Goal: Complete application form

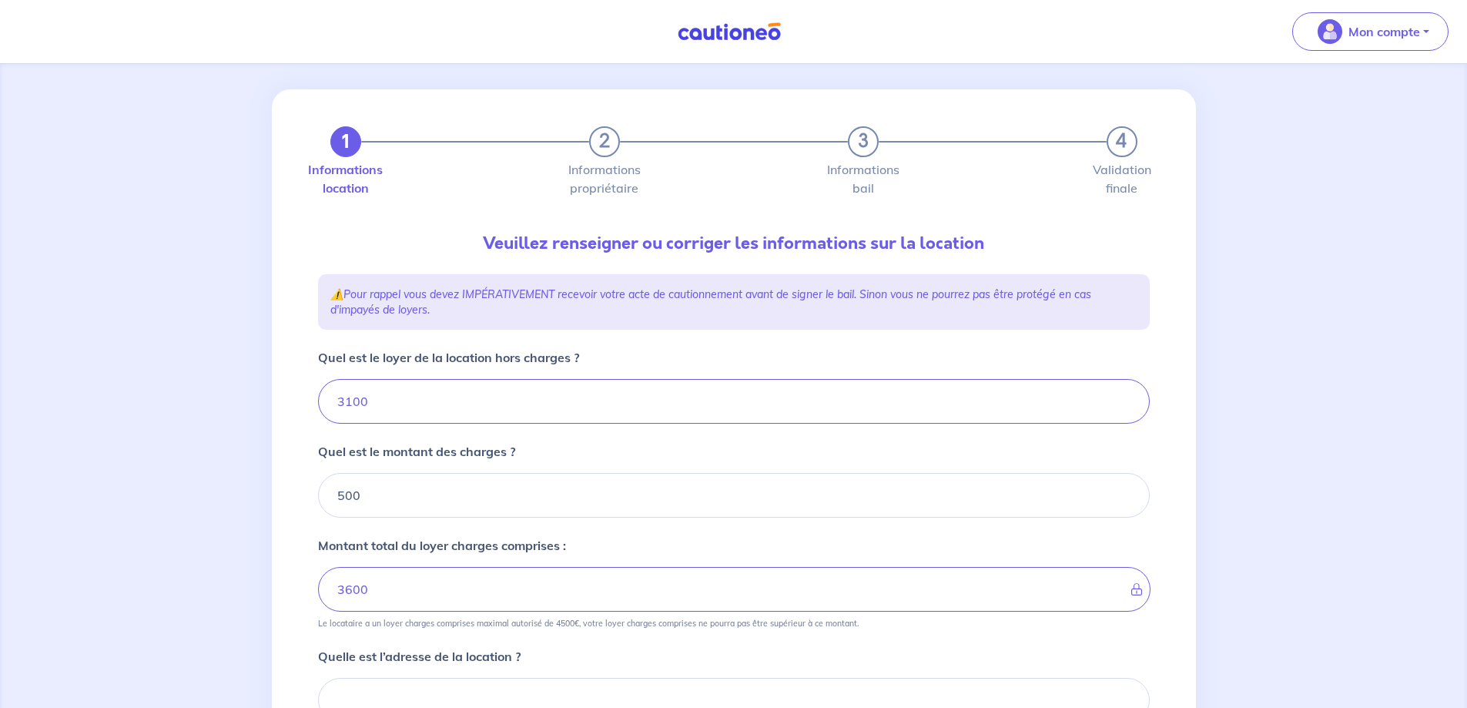
scroll to position [166, 0]
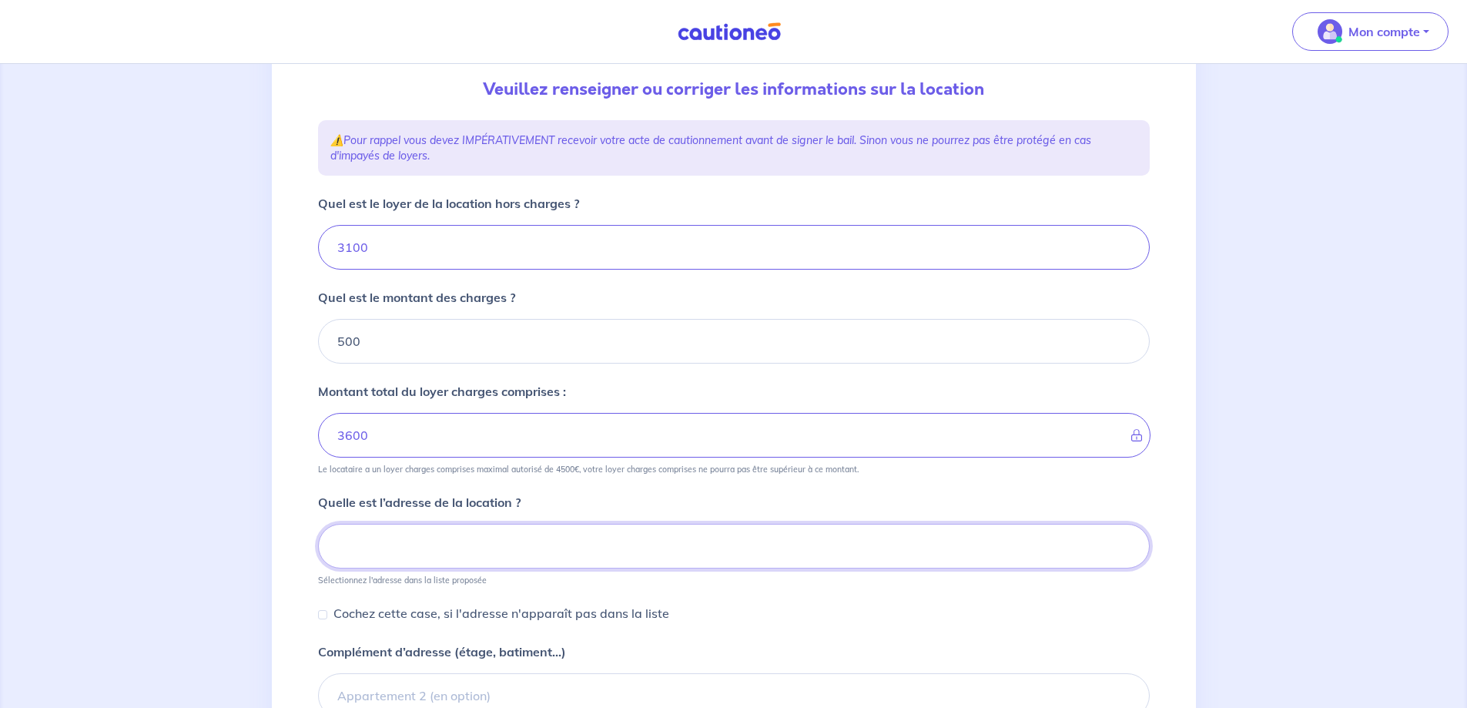
click at [467, 553] on input at bounding box center [734, 546] width 832 height 45
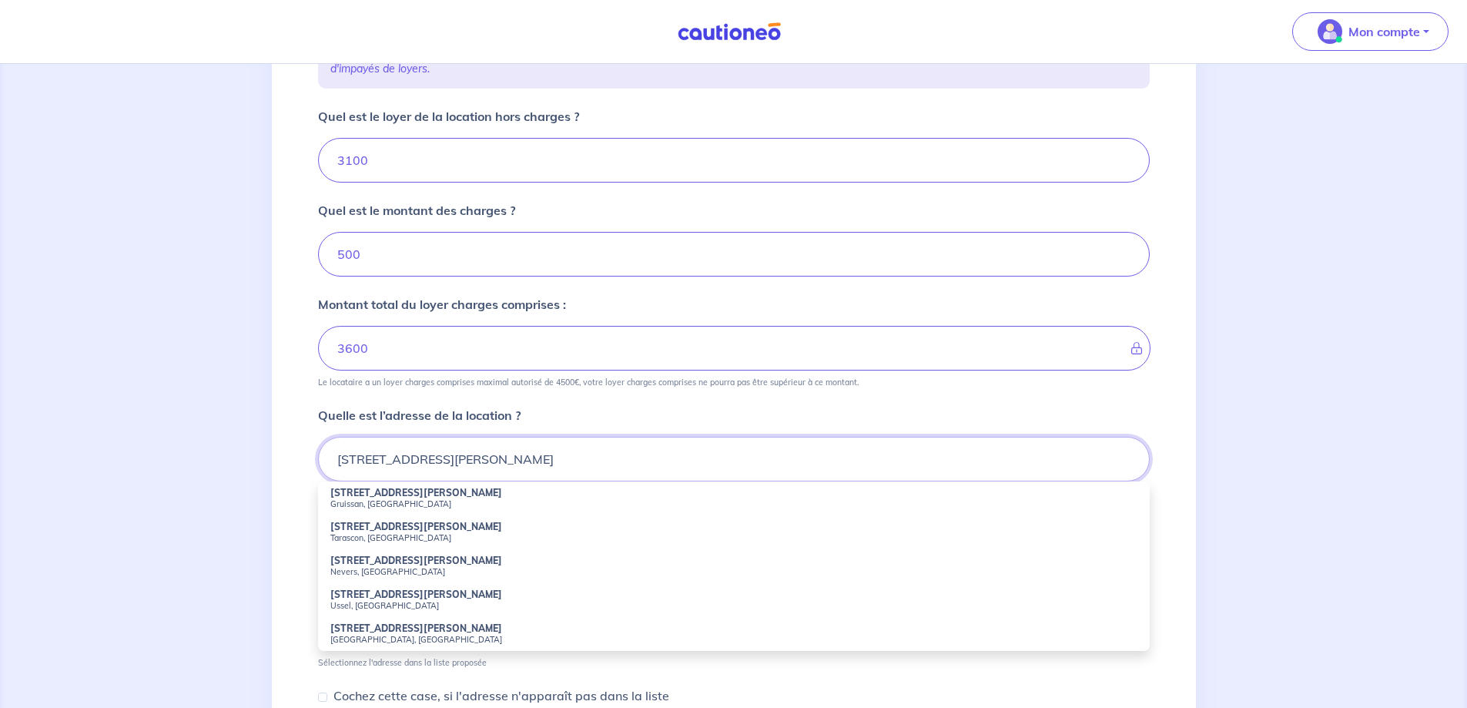
scroll to position [397, 0]
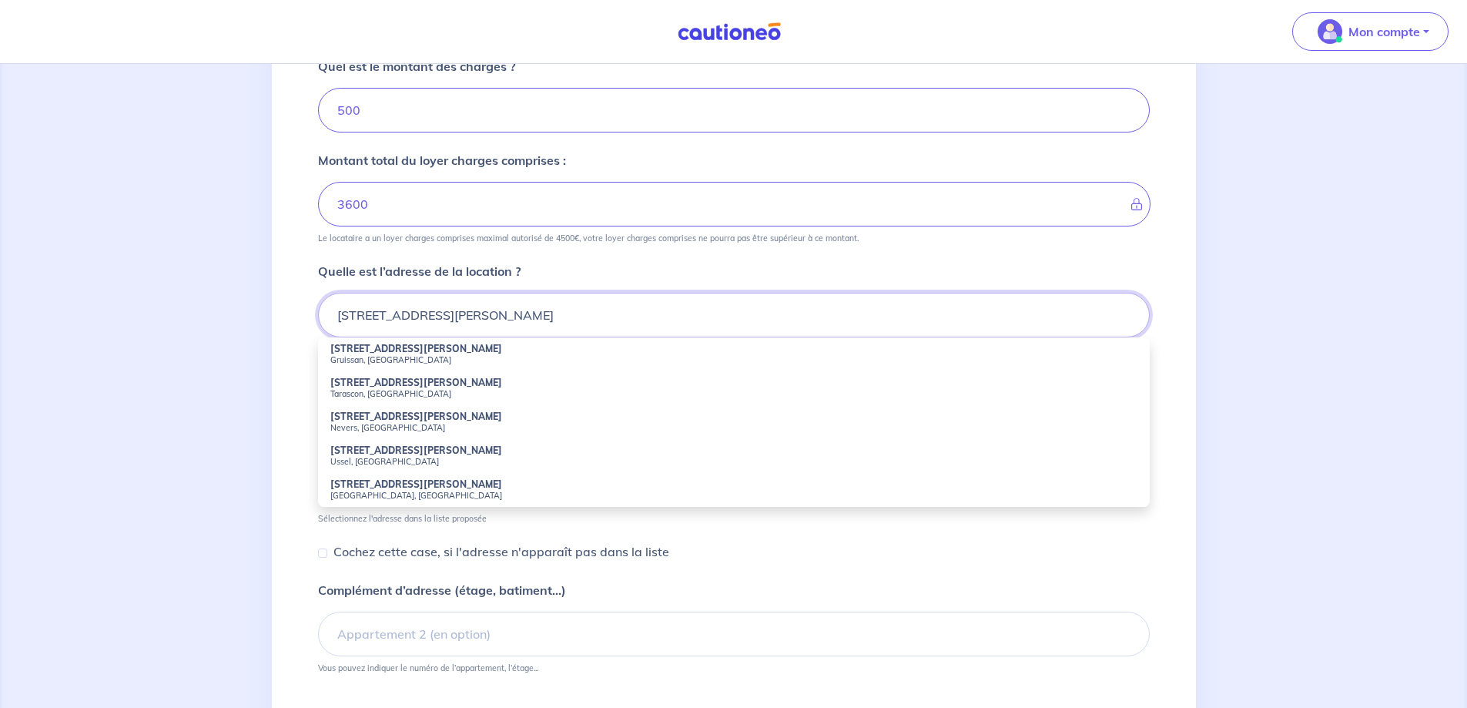
click at [636, 322] on input "[STREET_ADDRESS][PERSON_NAME]" at bounding box center [734, 315] width 832 height 45
click at [505, 321] on input "[STREET_ADDRESS][PERSON_NAME]" at bounding box center [734, 315] width 832 height 45
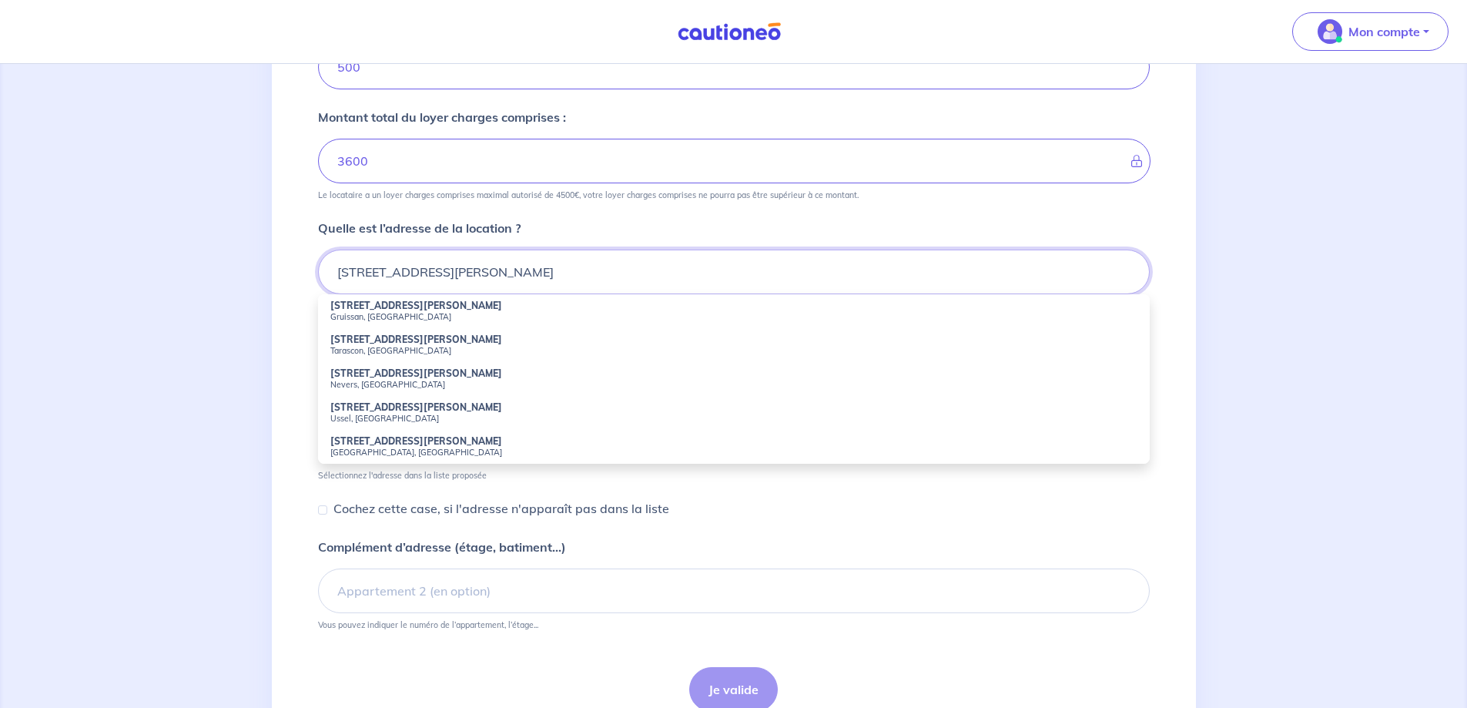
scroll to position [511, 0]
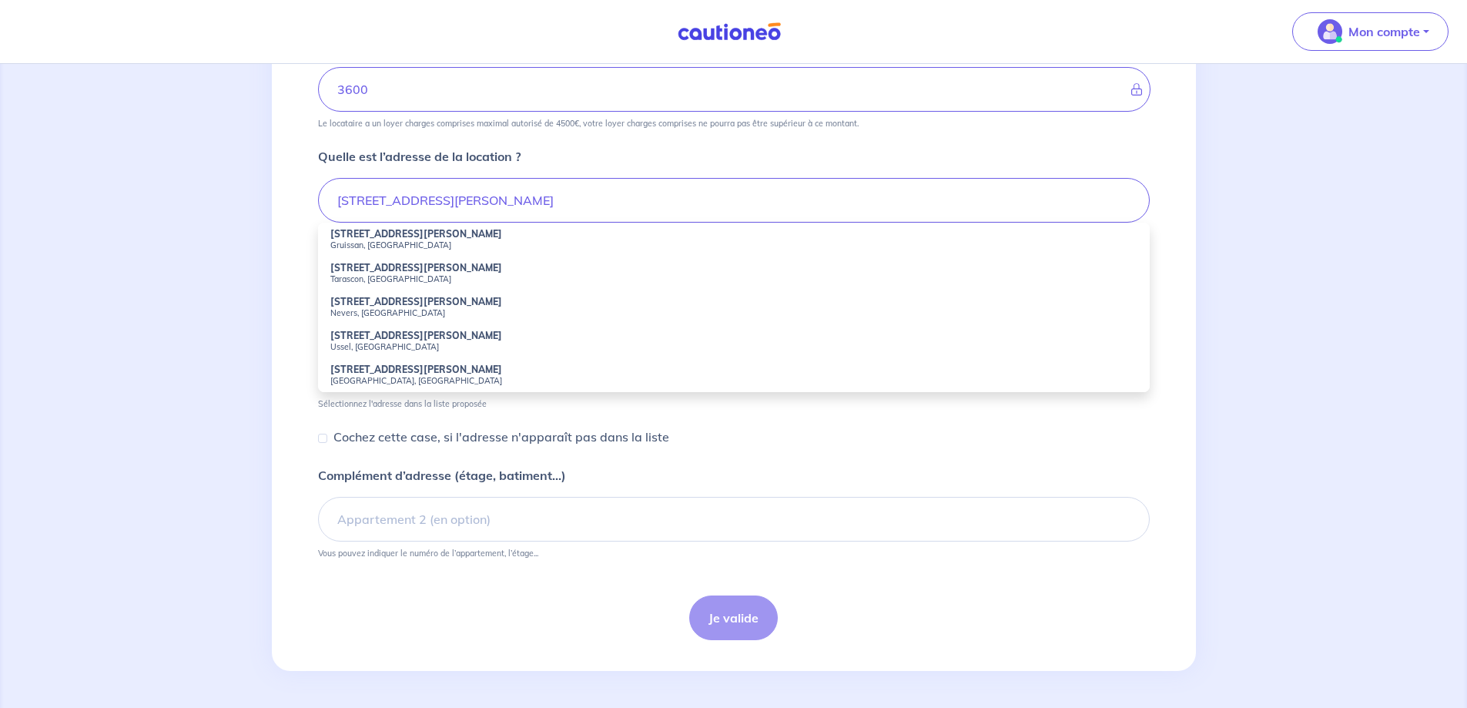
click at [397, 377] on small "[GEOGRAPHIC_DATA], [GEOGRAPHIC_DATA]" at bounding box center [733, 380] width 807 height 11
type input "[STREET_ADDRESS][PERSON_NAME]"
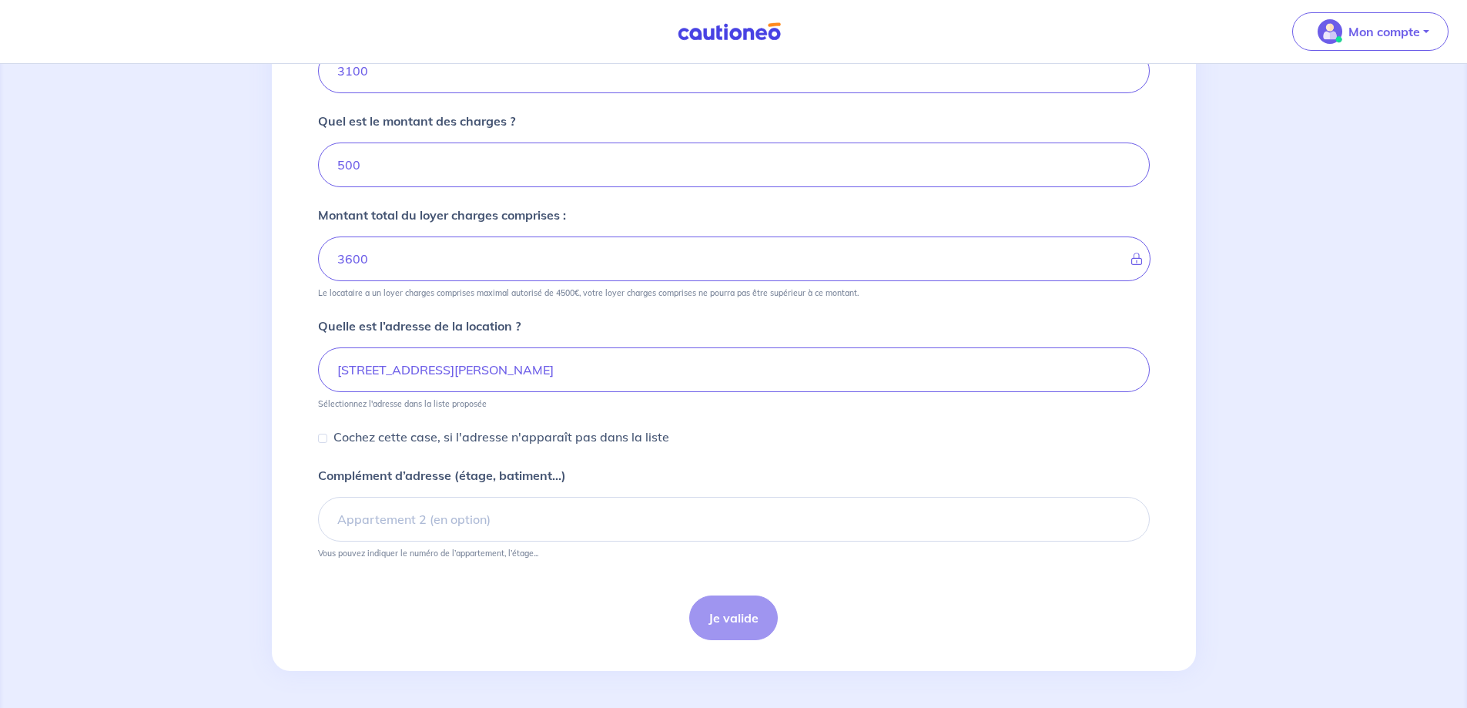
scroll to position [436, 0]
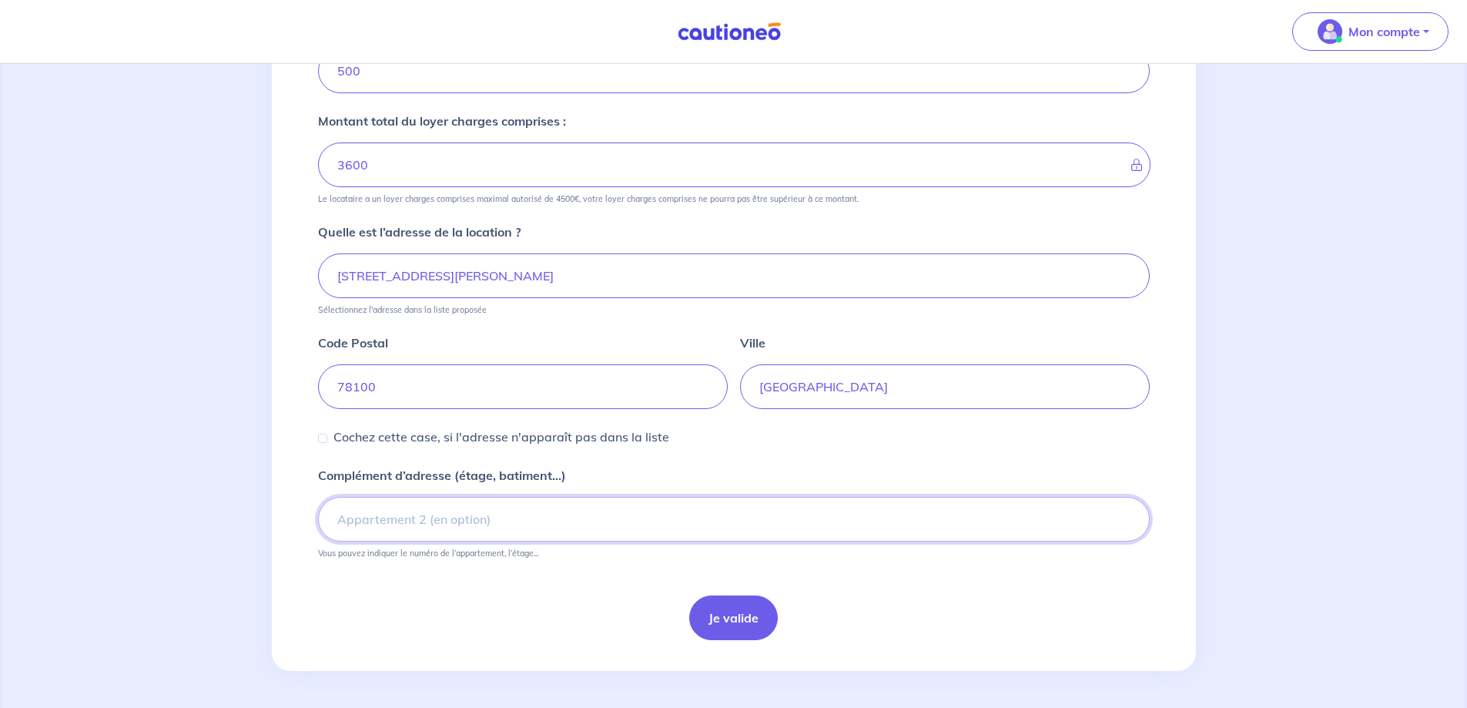
click at [350, 521] on input "Complément d’adresse (étage, batiment...)" at bounding box center [734, 519] width 832 height 45
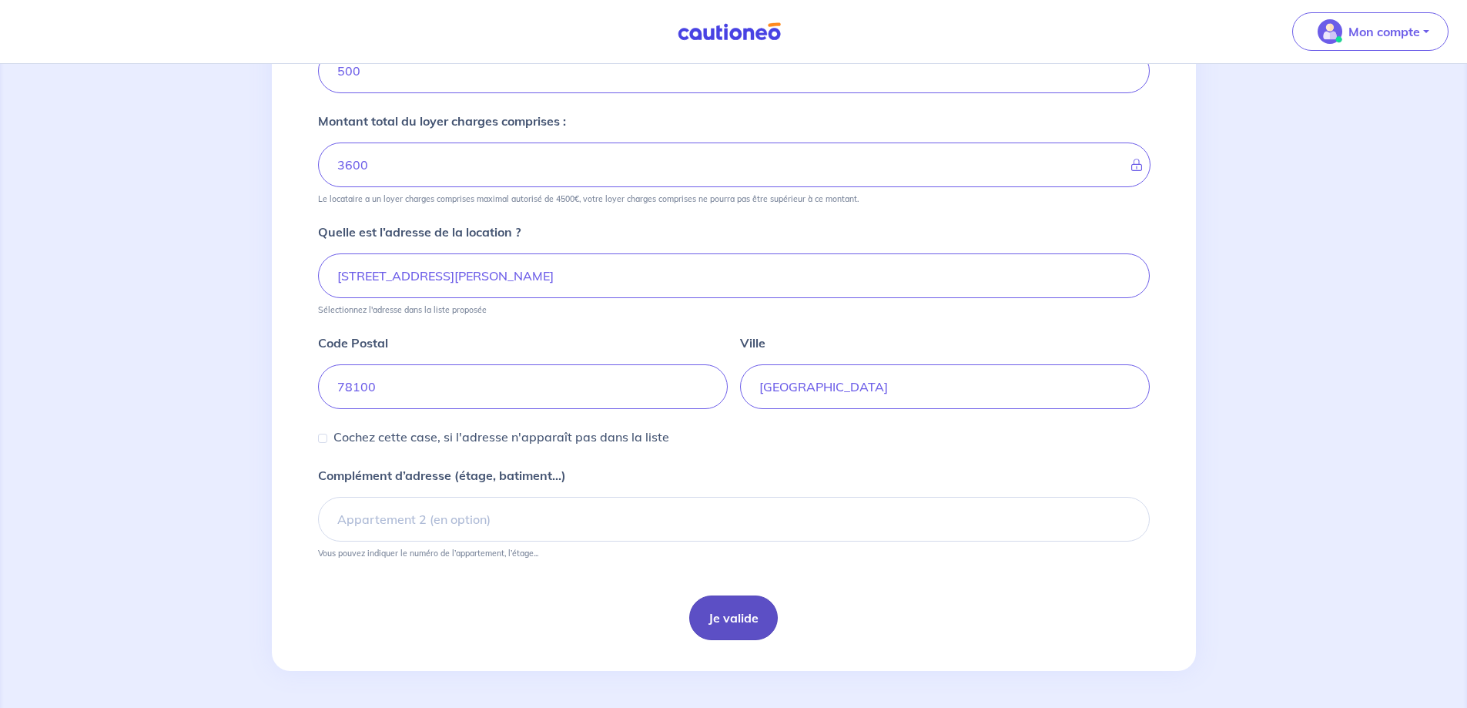
click at [751, 621] on button "Je valide" at bounding box center [733, 617] width 89 height 45
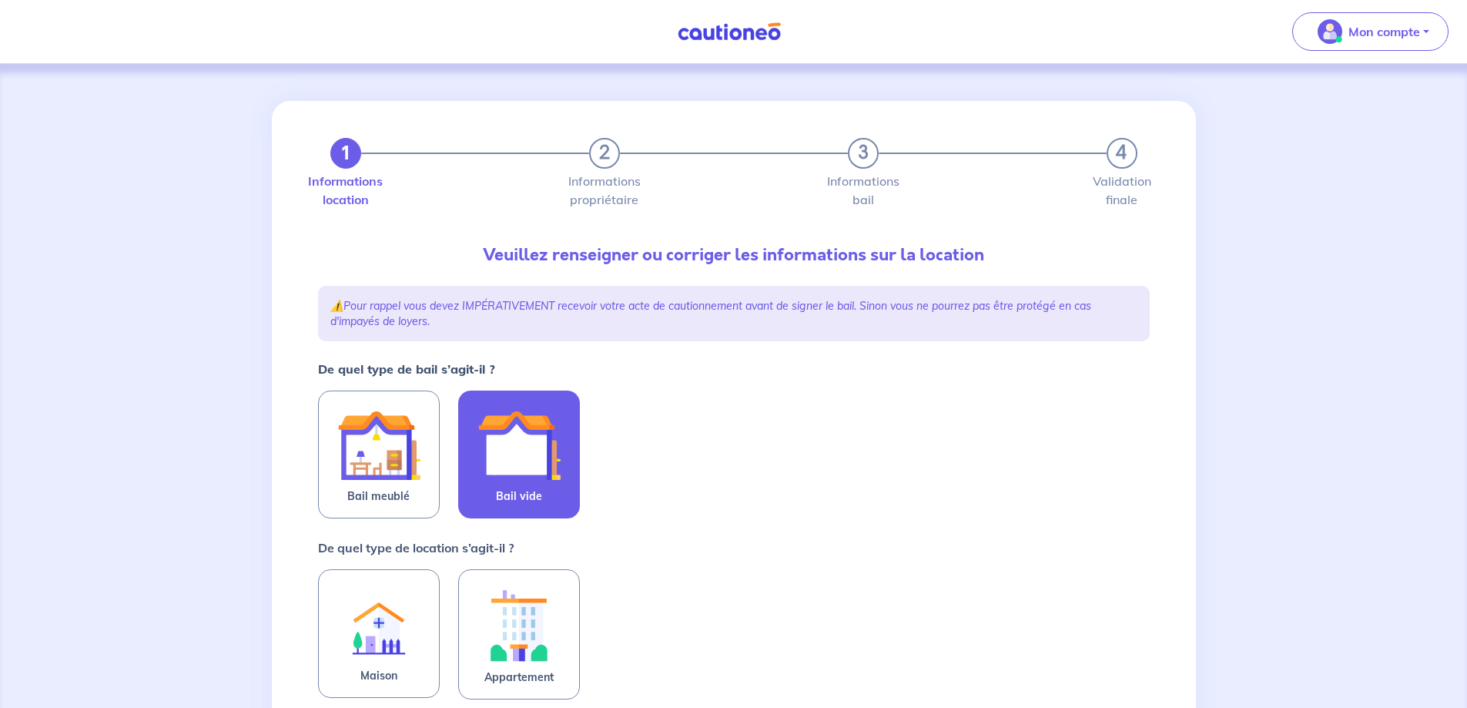
click at [505, 467] on img at bounding box center [518, 444] width 83 height 83
click at [0, 0] on input "Bail vide" at bounding box center [0, 0] width 0 height 0
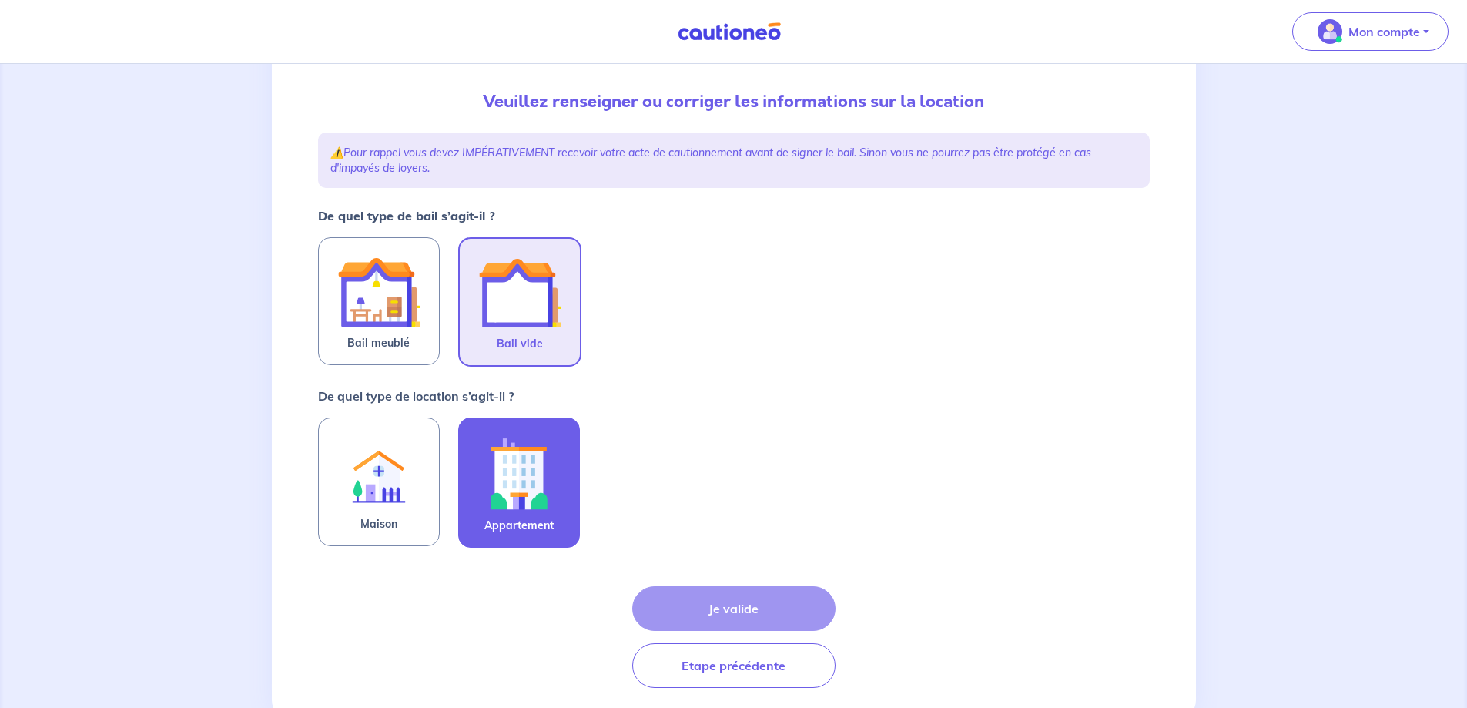
scroll to position [154, 0]
click at [511, 465] on img at bounding box center [518, 472] width 83 height 85
click at [0, 0] on input "Appartement" at bounding box center [0, 0] width 0 height 0
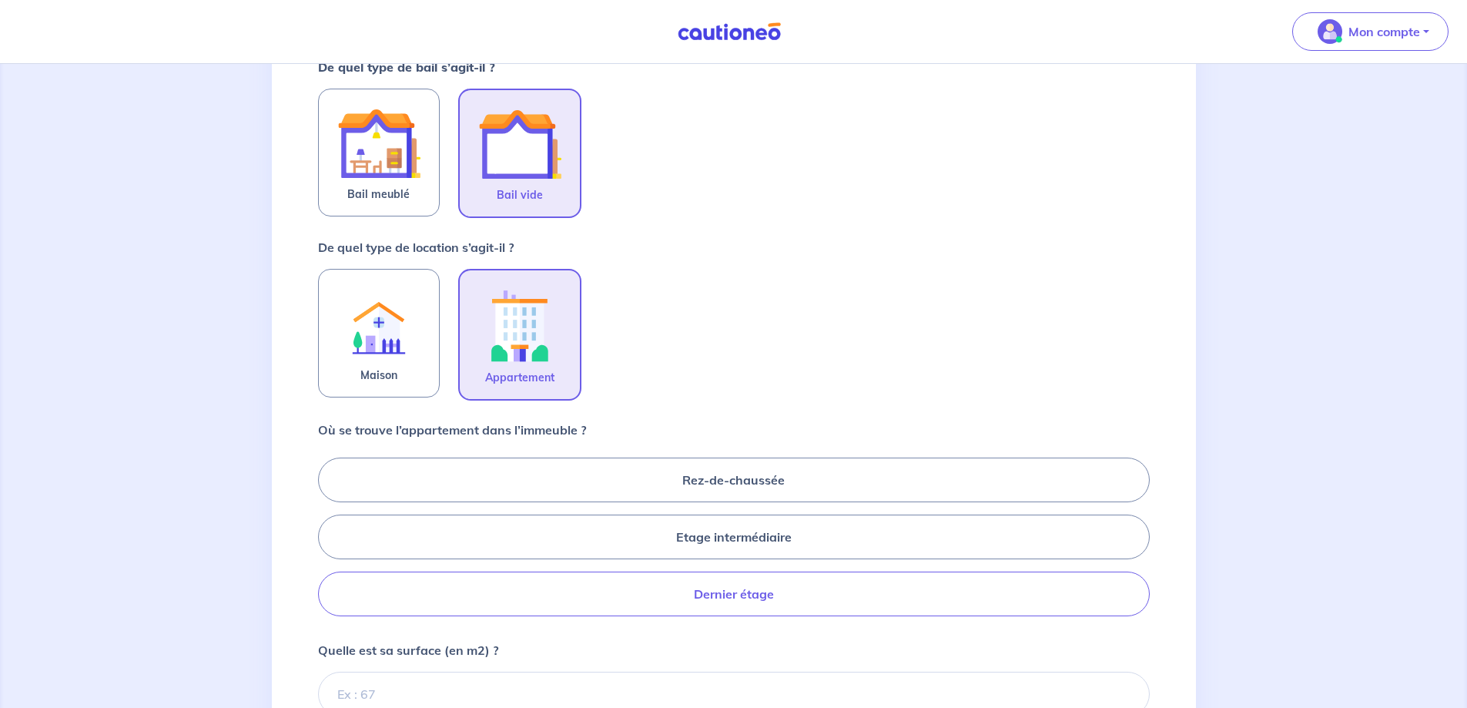
scroll to position [308, 0]
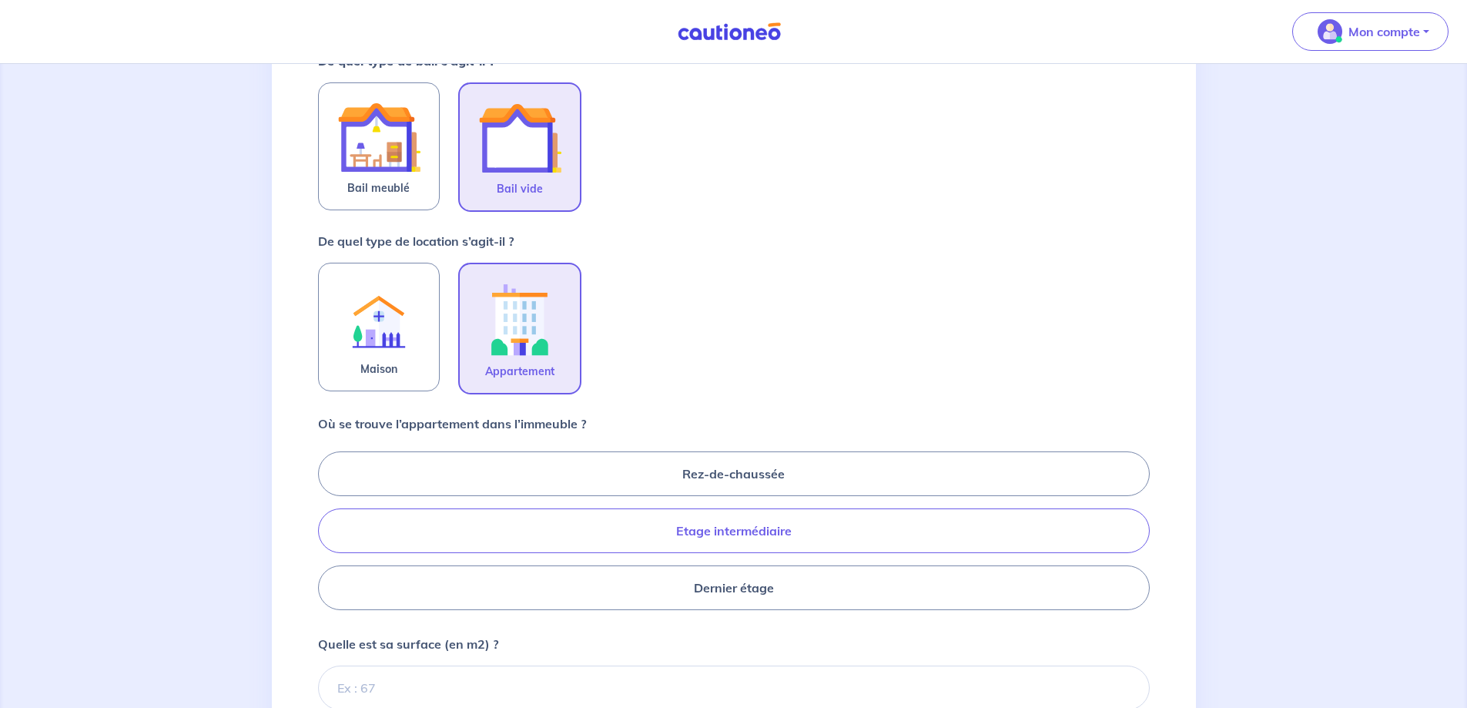
click at [718, 528] on label "Etage intermédiaire" at bounding box center [734, 530] width 832 height 45
click at [328, 528] on input "Etage intermédiaire" at bounding box center [323, 530] width 10 height 10
radio input "true"
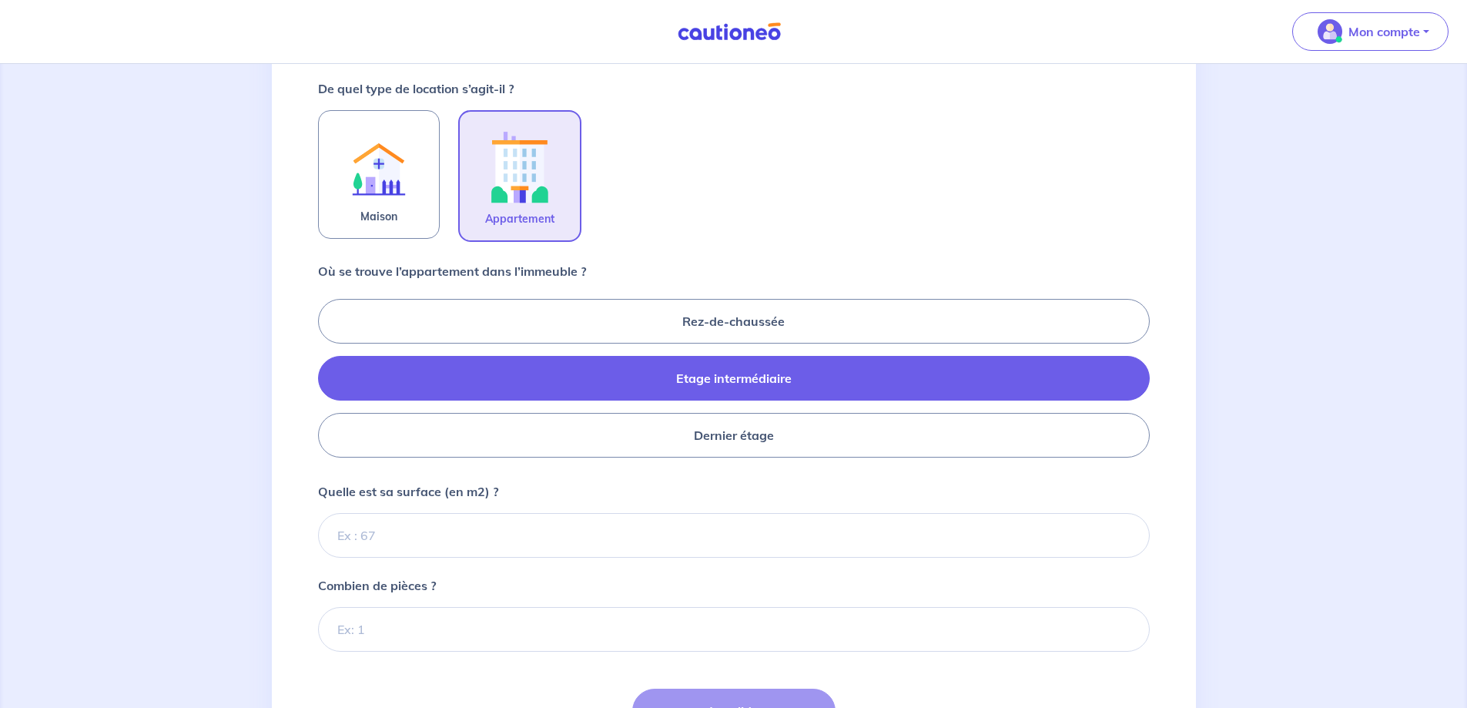
scroll to position [462, 0]
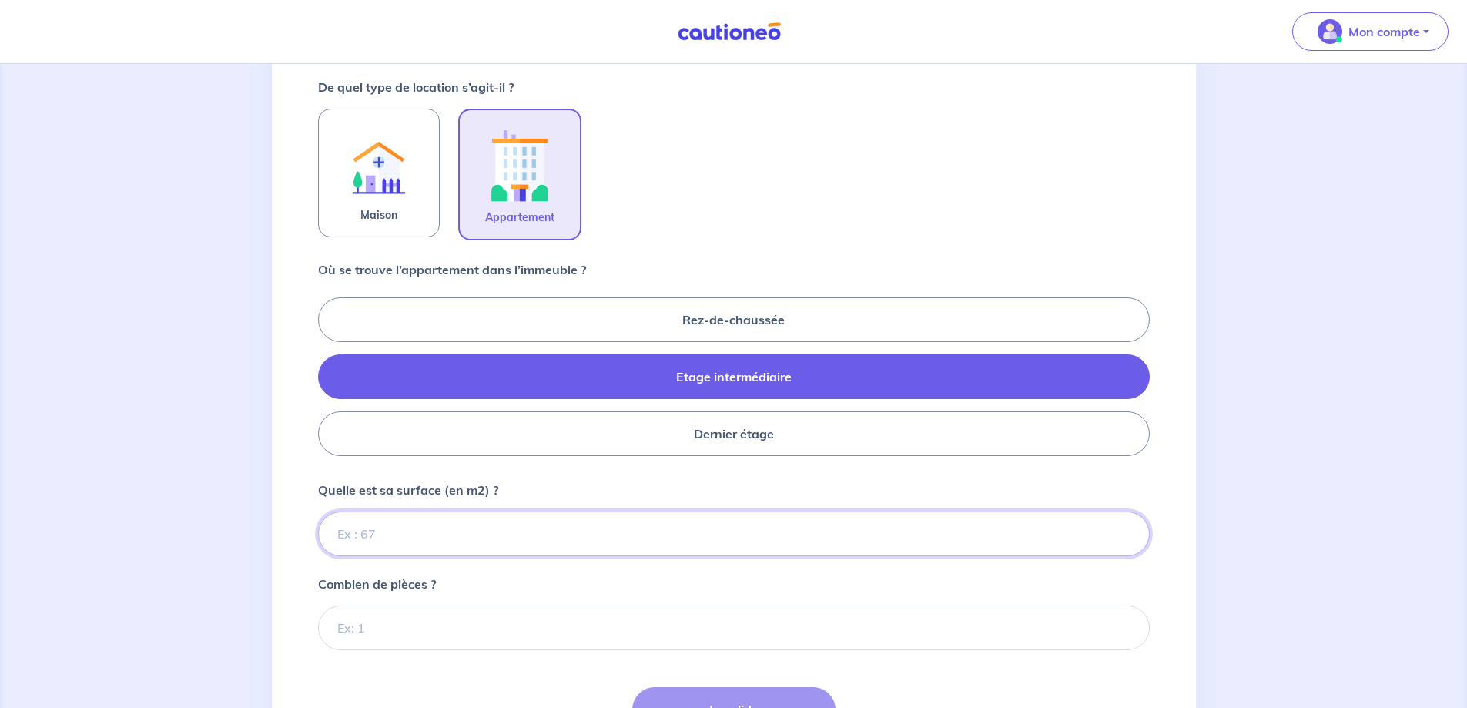
drag, startPoint x: 371, startPoint y: 533, endPoint x: 489, endPoint y: 536, distance: 117.8
click at [371, 533] on input "Quelle est sa surface (en m2) ?" at bounding box center [734, 533] width 832 height 45
type input "151"
click at [360, 626] on input "Combien de pièces ?" at bounding box center [734, 627] width 832 height 45
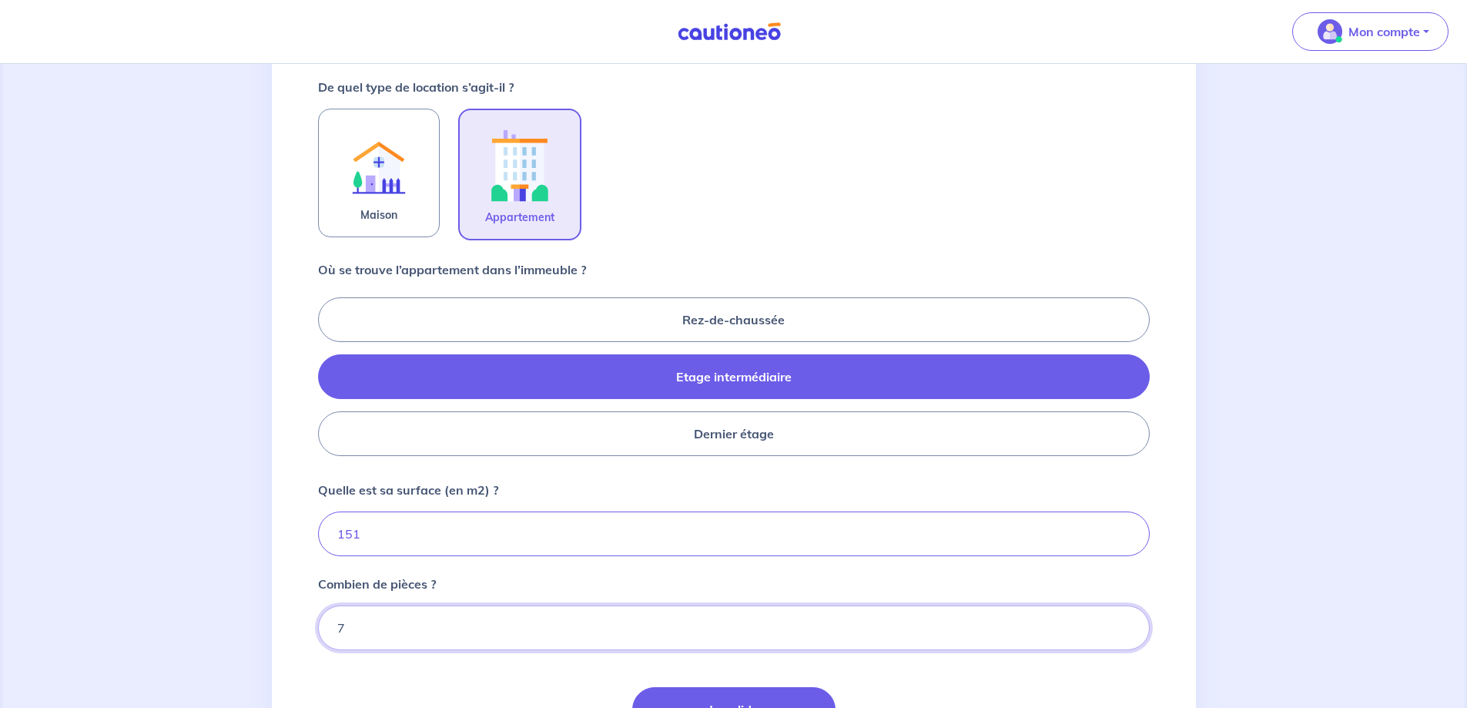
type input "7"
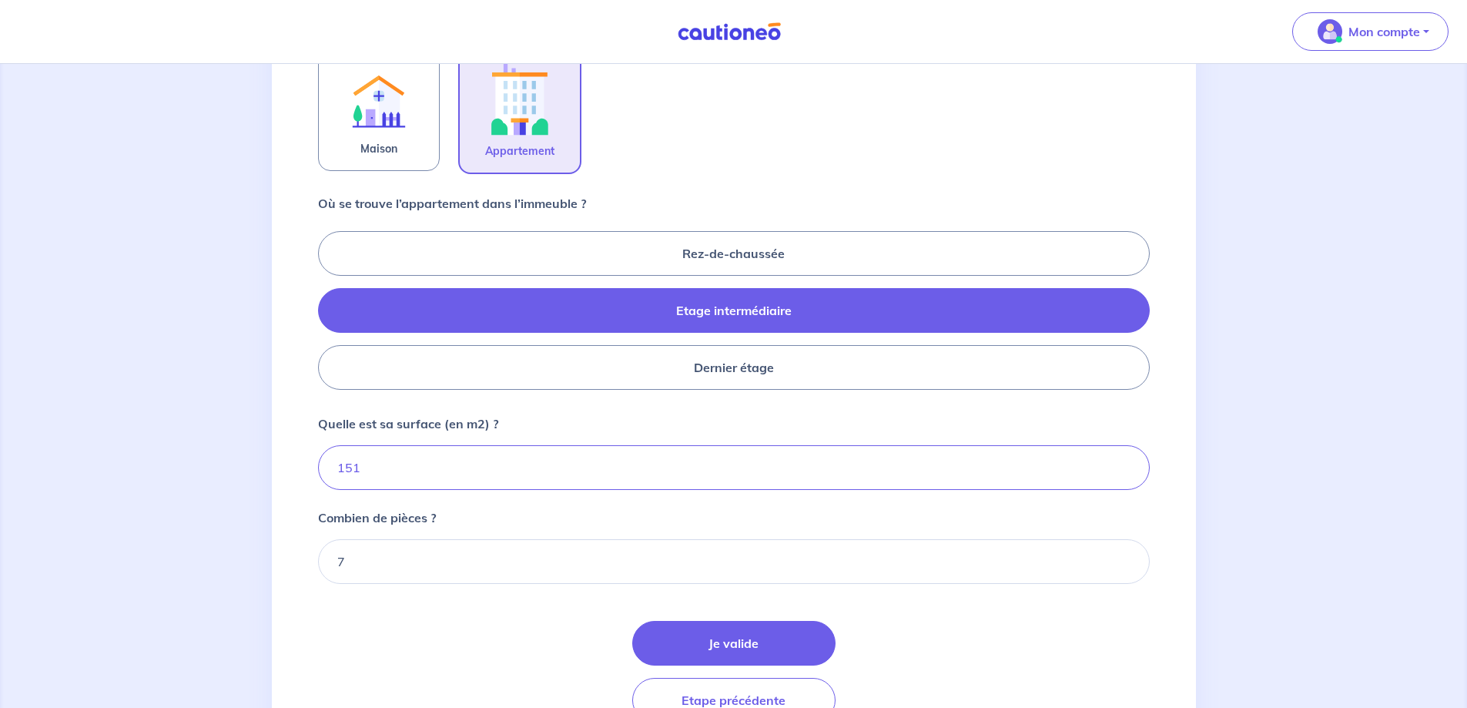
scroll to position [611, 0]
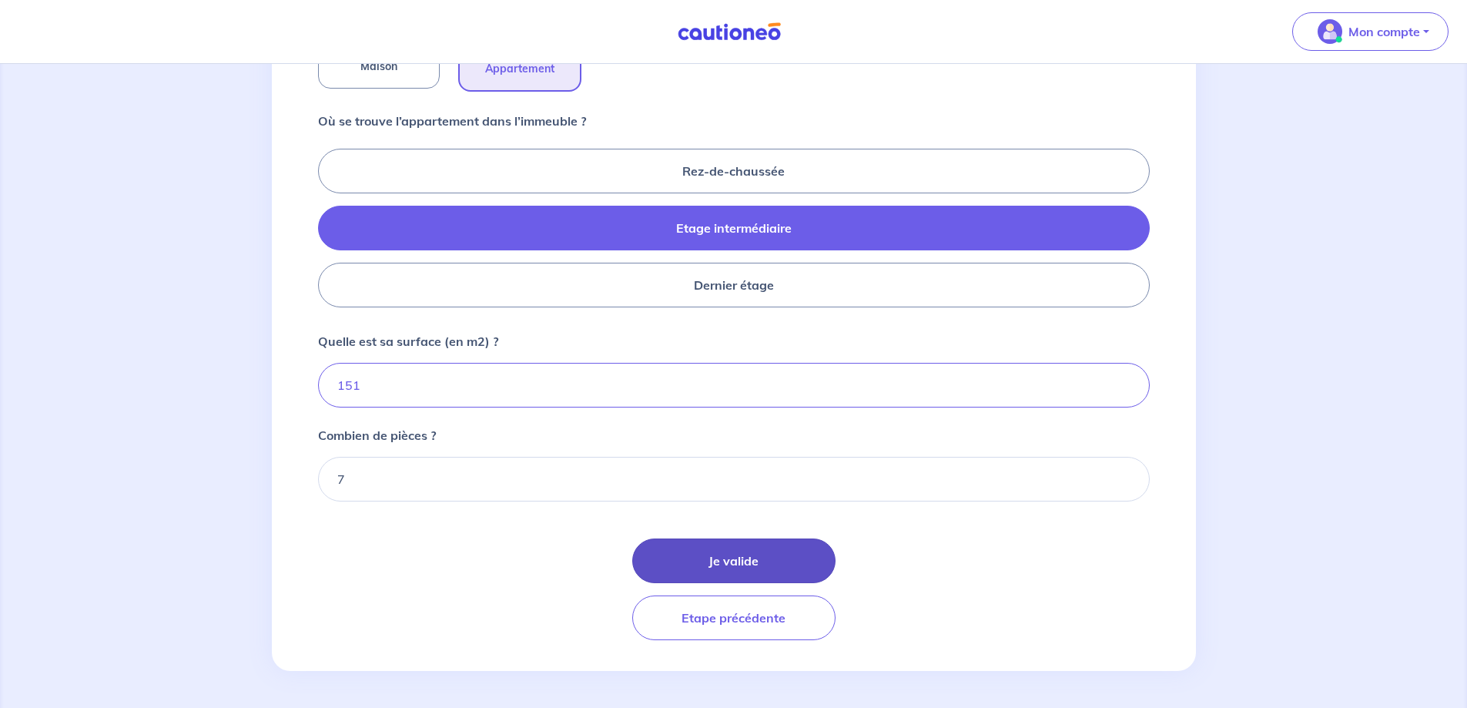
click at [757, 561] on button "Je valide" at bounding box center [733, 560] width 203 height 45
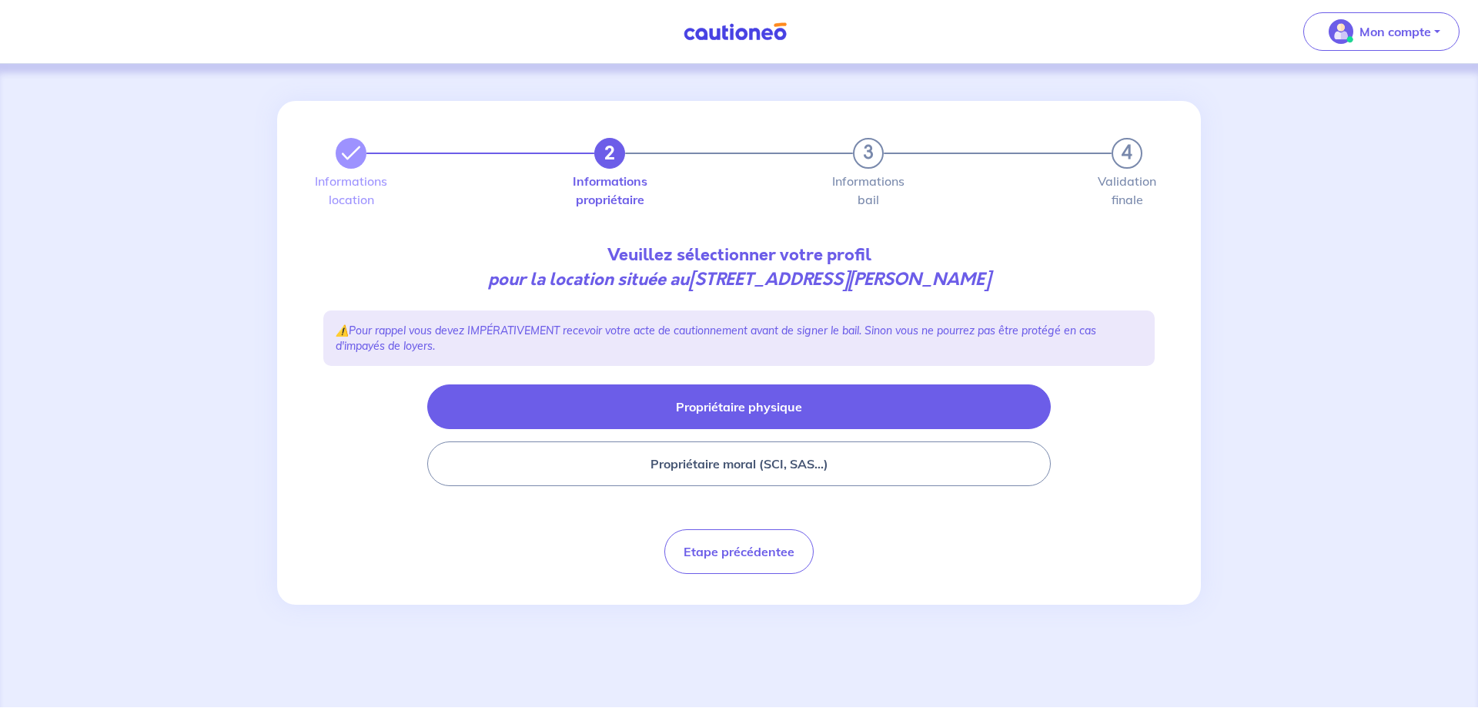
click at [762, 403] on button "Propriétaire physique" at bounding box center [739, 406] width 624 height 45
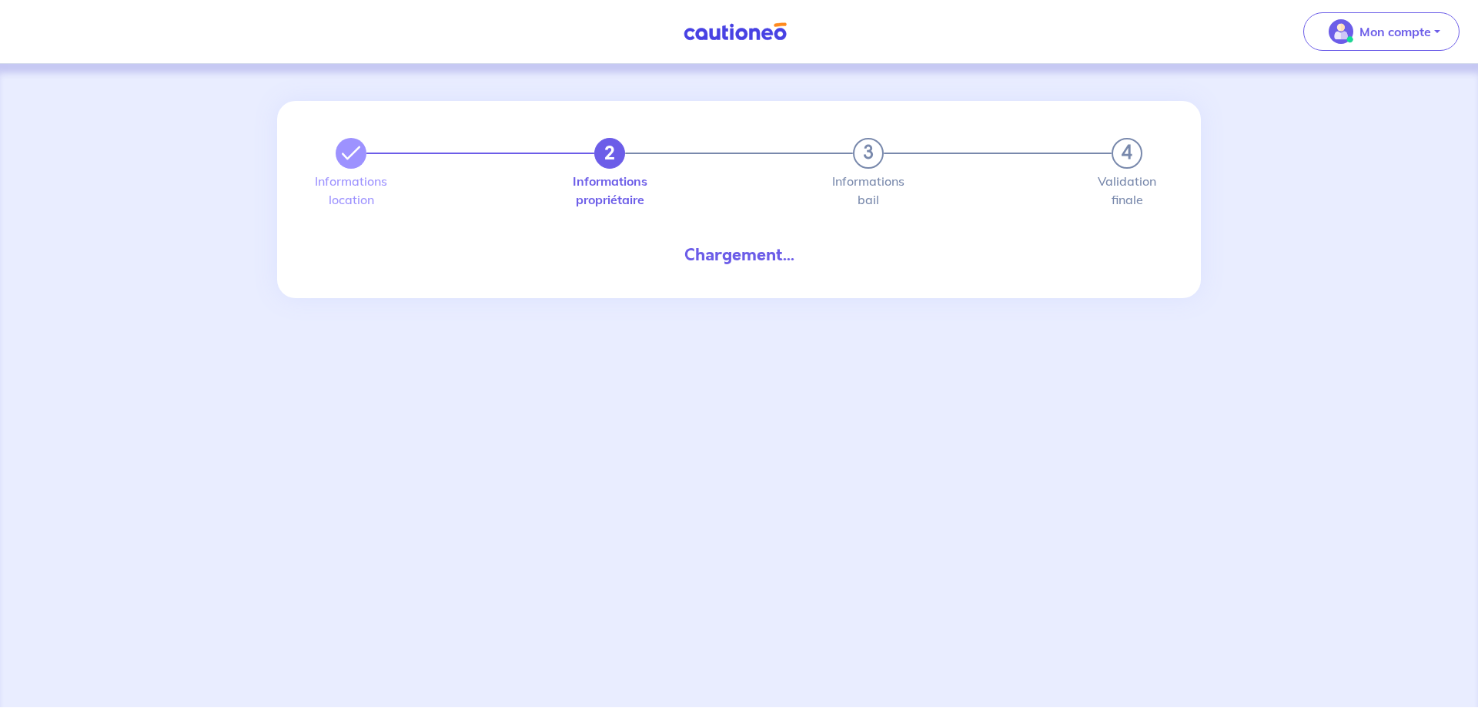
select select "FR"
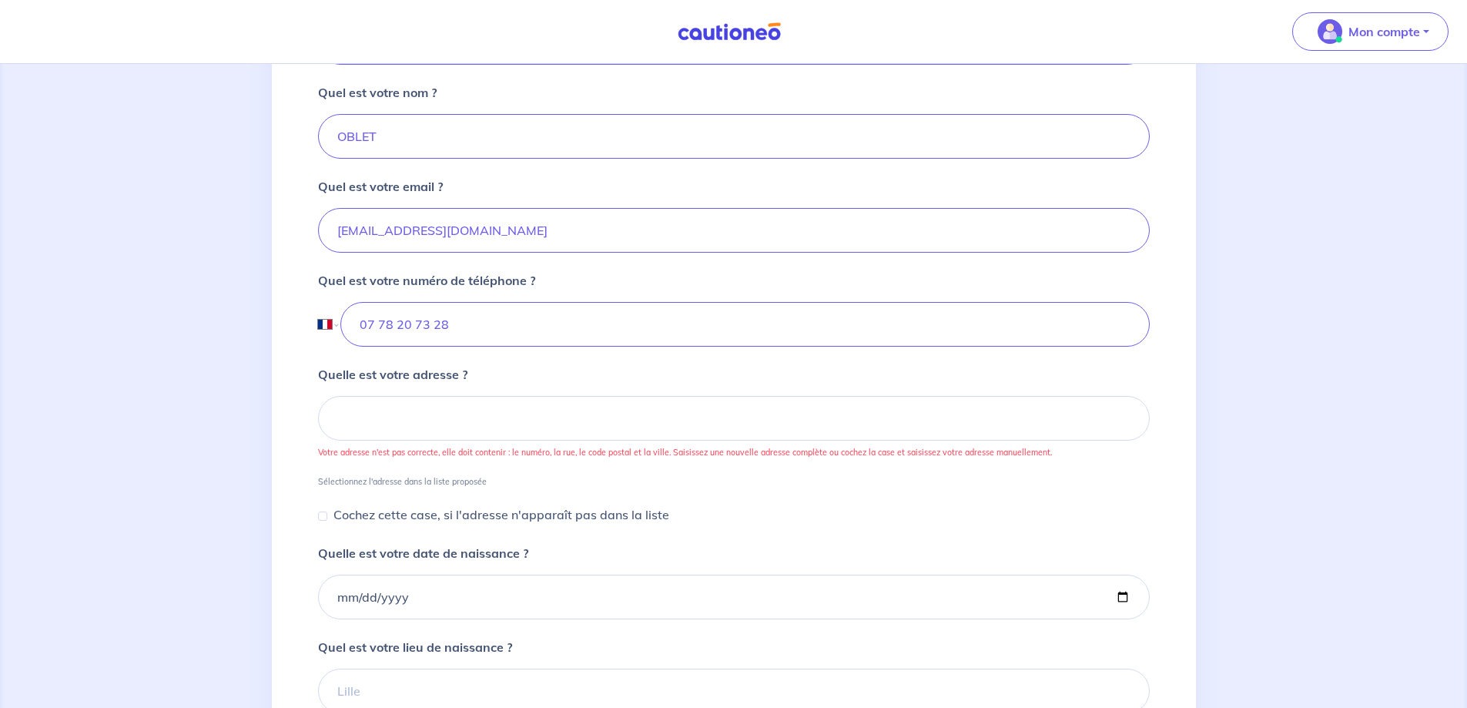
scroll to position [407, 0]
